Goal: Task Accomplishment & Management: Complete application form

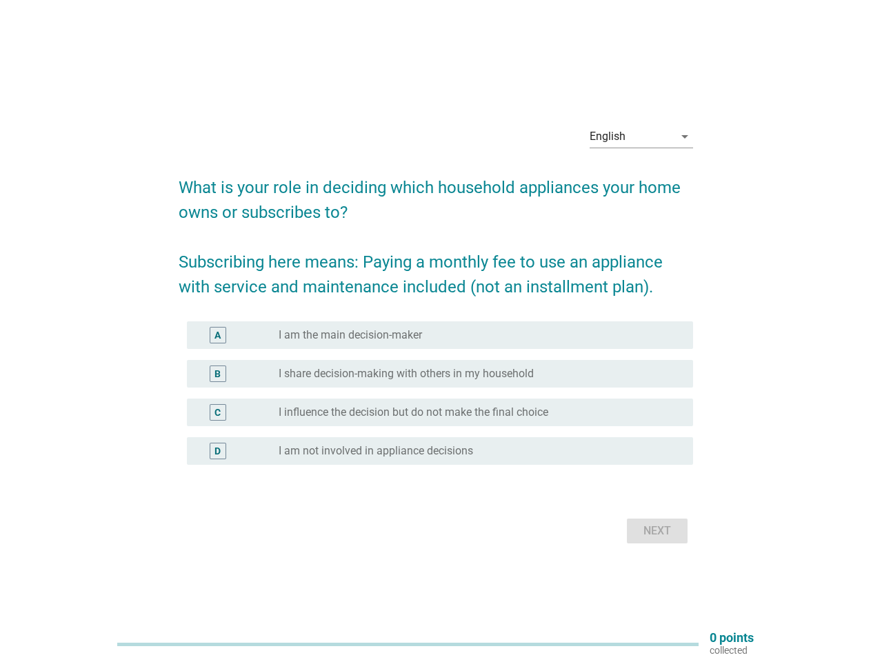
click at [436, 331] on div "radio_button_unchecked I am the main decision-maker" at bounding box center [475, 335] width 393 height 14
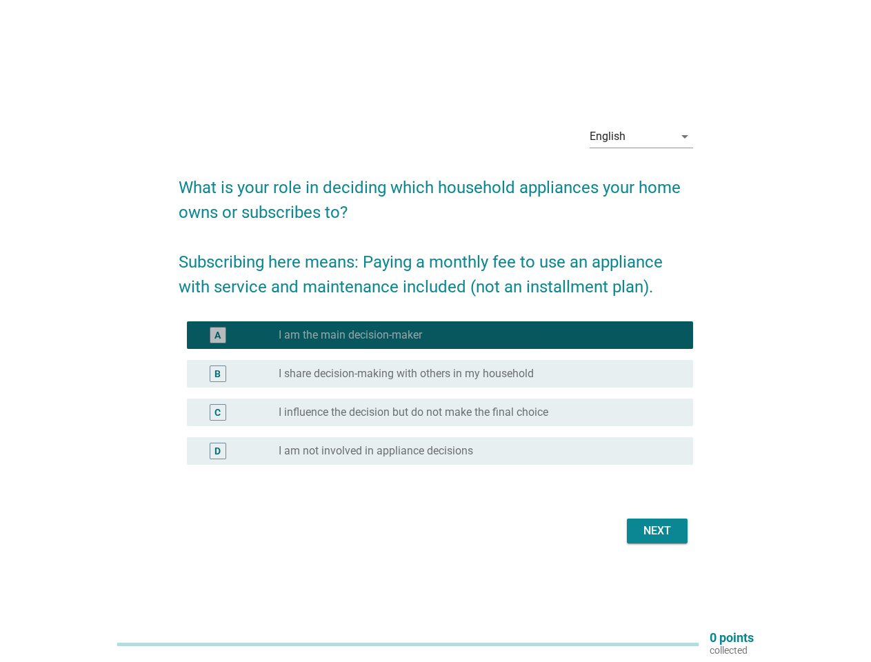
click at [642, 137] on div "English" at bounding box center [632, 137] width 84 height 22
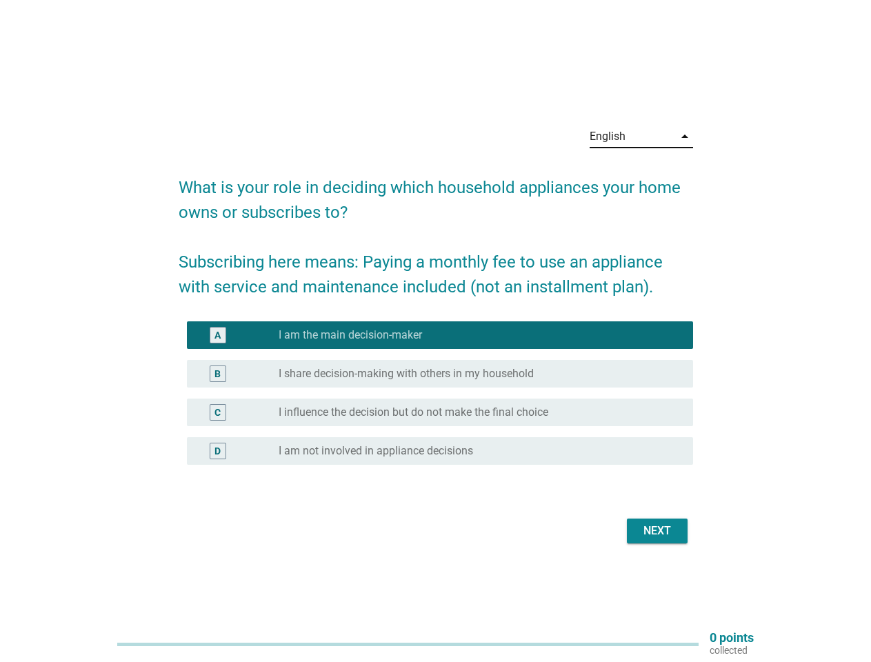
click at [436, 401] on div "C radio_button_unchecked I influence the decision but do not make the final cho…" at bounding box center [440, 413] width 506 height 28
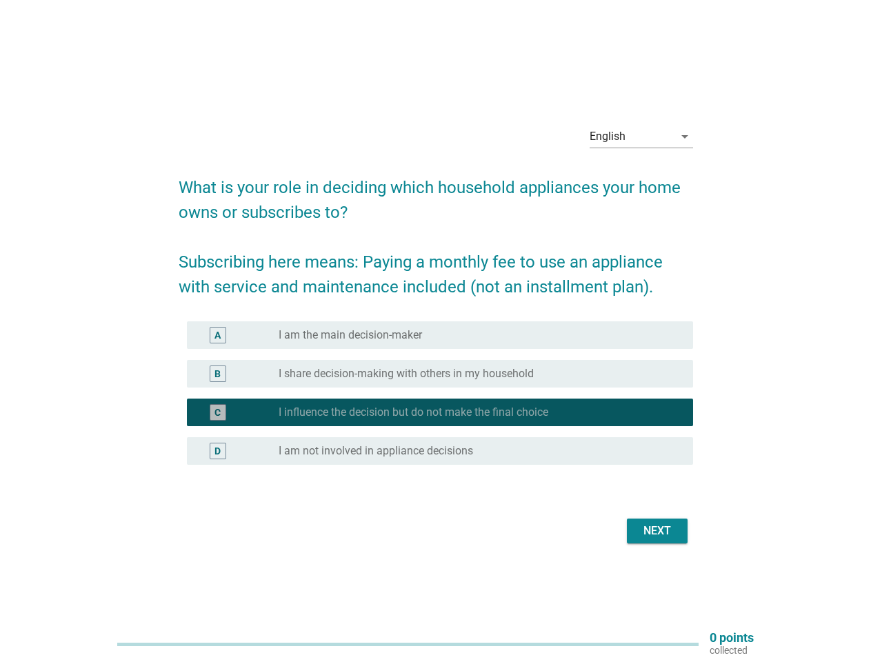
click at [436, 393] on div "C radio_button_checked I influence the decision but do not make the final choice" at bounding box center [436, 412] width 515 height 39
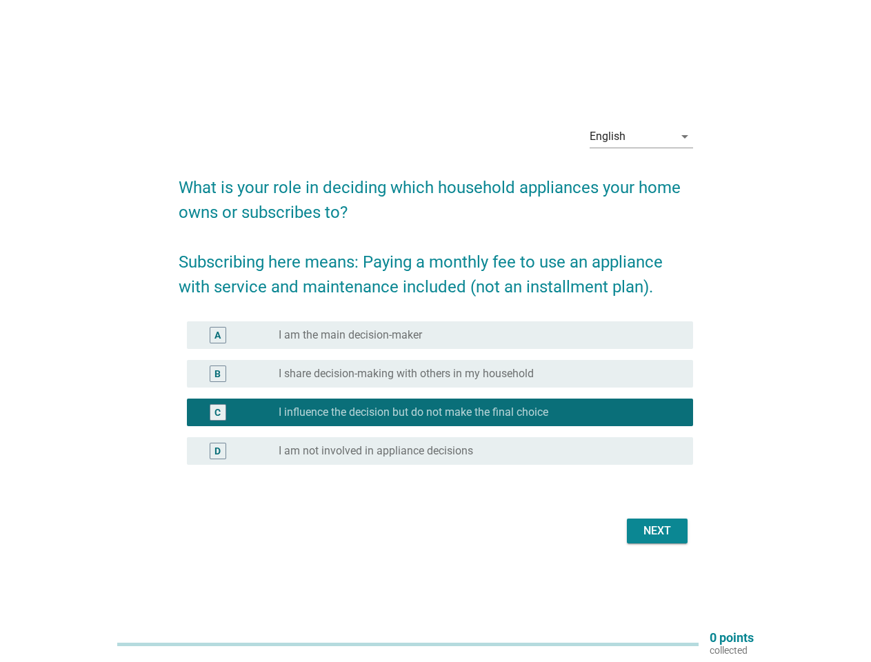
click at [440, 335] on div "radio_button_unchecked I am the main decision-maker" at bounding box center [475, 335] width 393 height 14
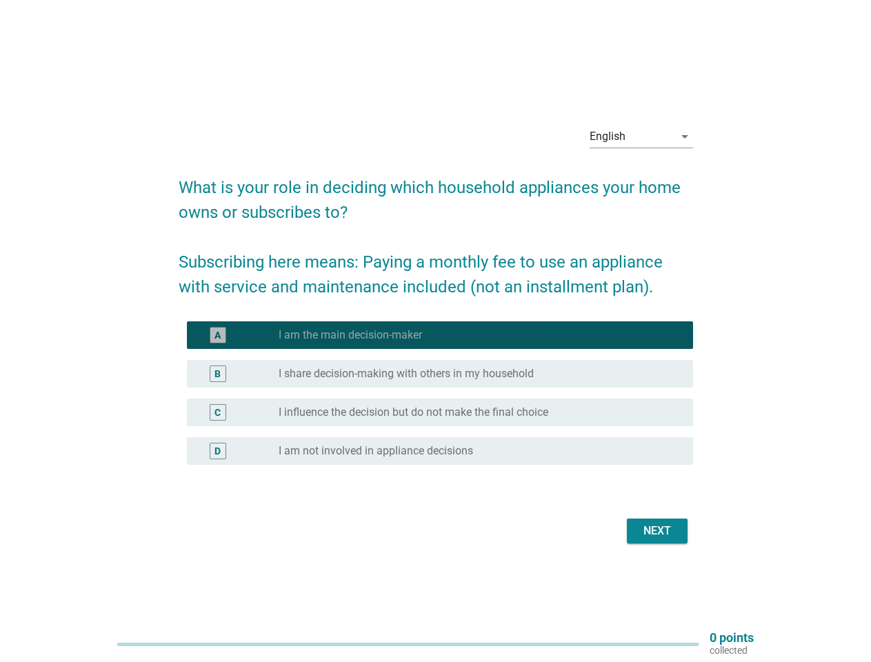
click at [350, 335] on label "I am the main decision-maker" at bounding box center [350, 335] width 143 height 14
click at [440, 374] on label "I share decision-making with others in my household" at bounding box center [406, 374] width 255 height 14
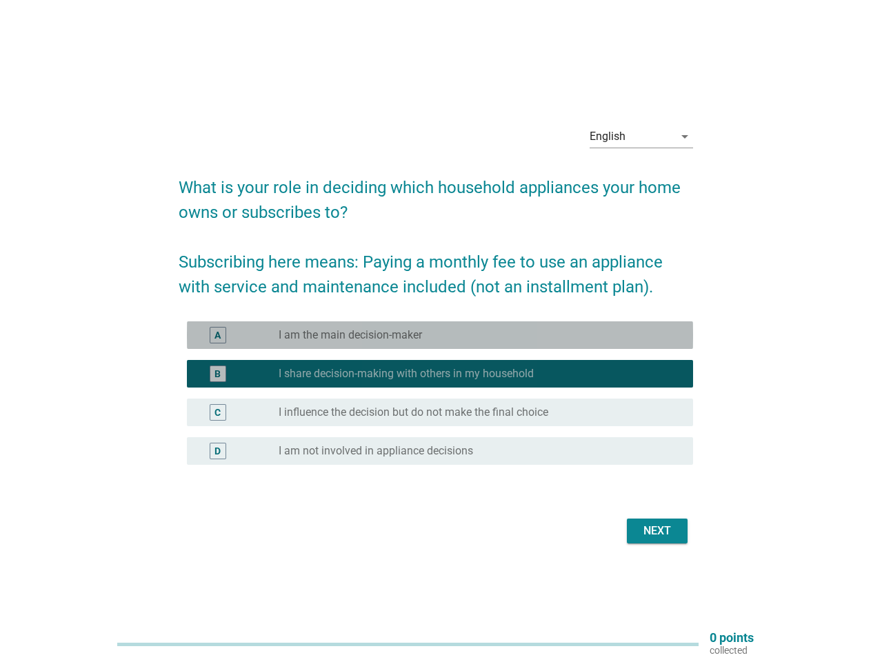
click at [406, 374] on label "I share decision-making with others in my household" at bounding box center [406, 374] width 255 height 14
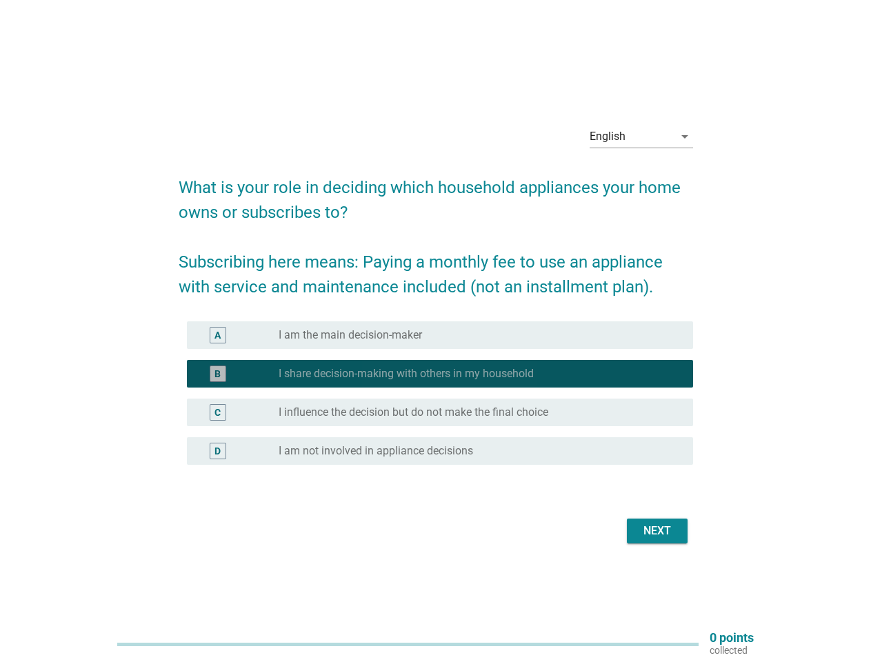
click at [440, 413] on label "I influence the decision but do not make the final choice" at bounding box center [414, 413] width 270 height 14
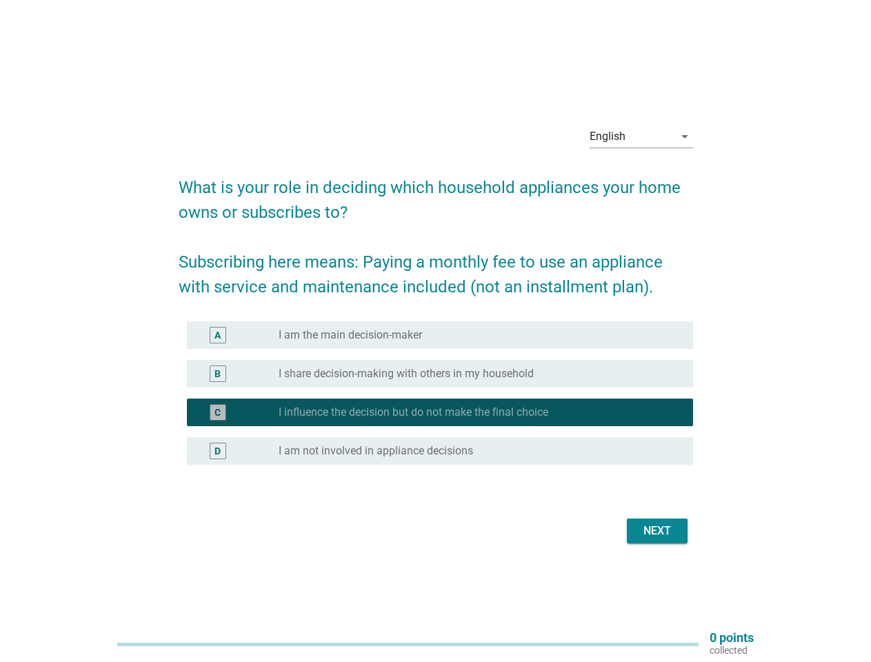
click at [413, 413] on label "I influence the decision but do not make the final choice" at bounding box center [414, 413] width 270 height 14
